Goal: Information Seeking & Learning: Learn about a topic

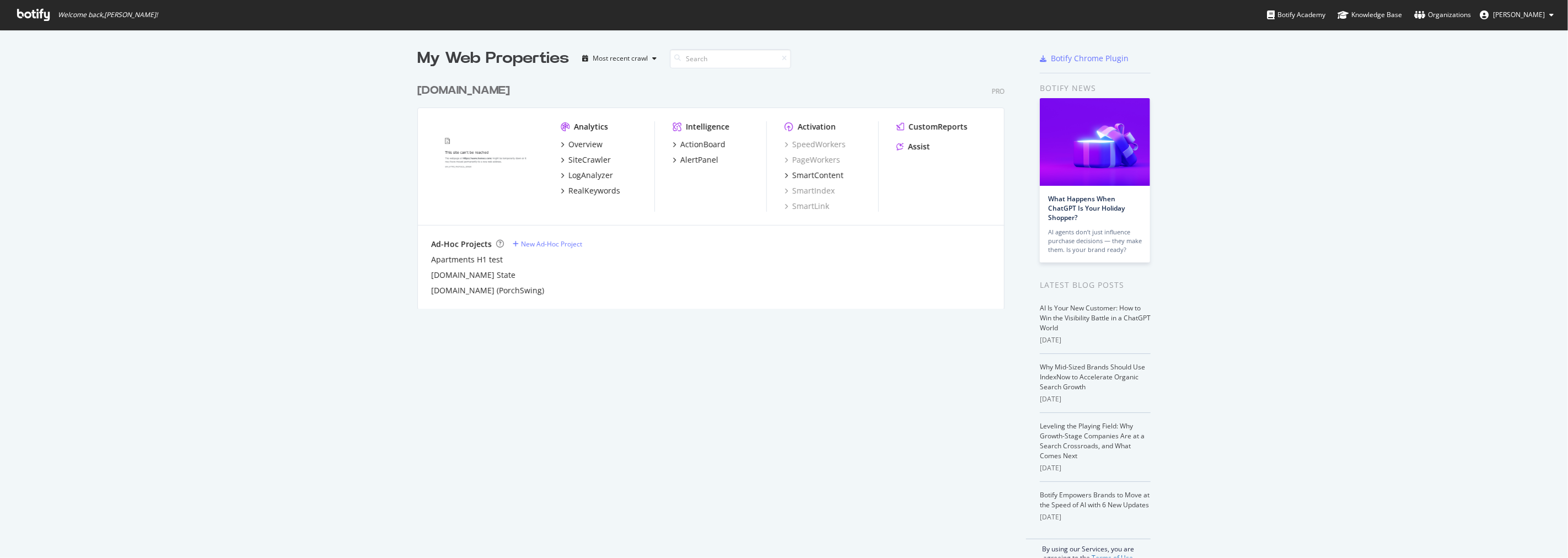
scroll to position [549, 1549]
click at [593, 145] on div "Overview" at bounding box center [585, 144] width 34 height 11
